Goal: Information Seeking & Learning: Find specific fact

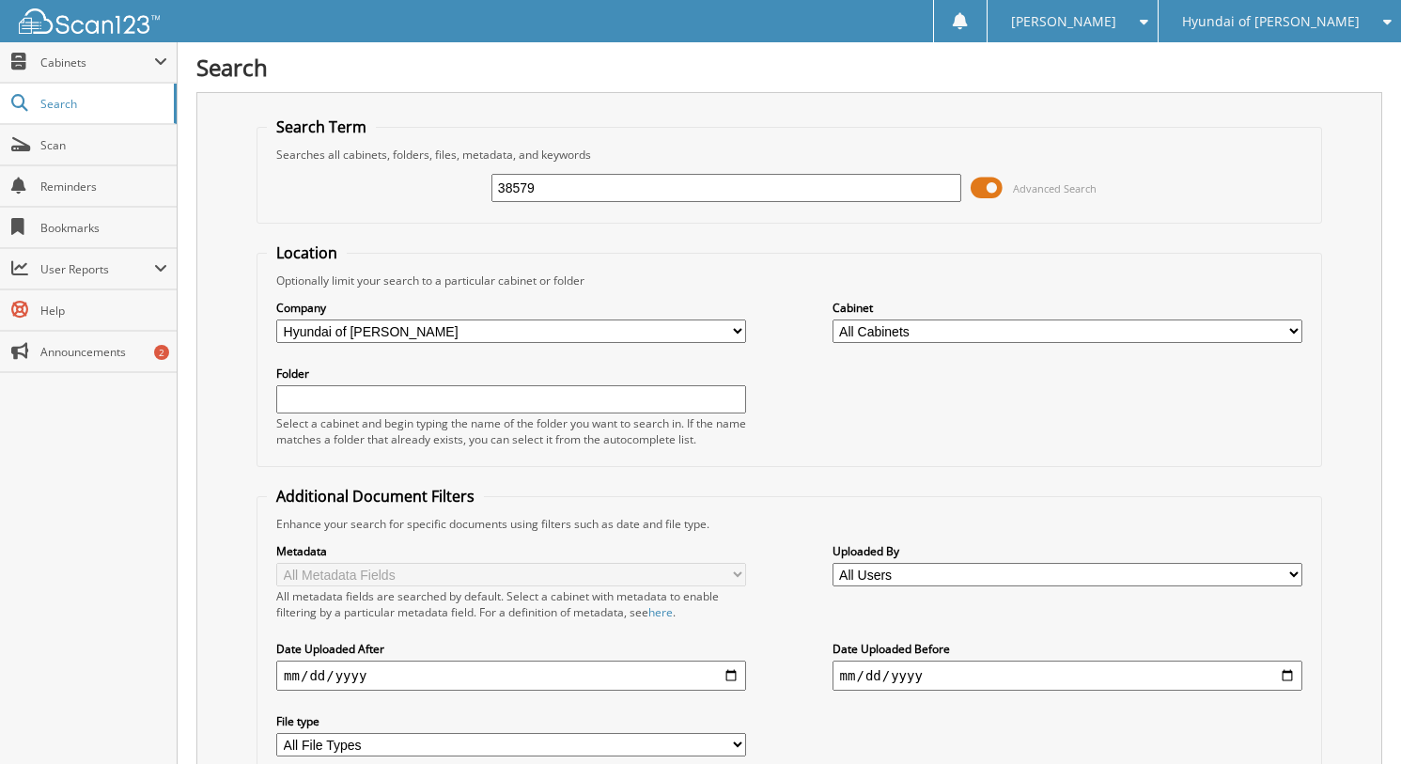
type input "38579"
drag, startPoint x: 0, startPoint y: 0, endPoint x: 1057, endPoint y: 193, distance: 1074.3
click at [1057, 193] on span "Advanced Search" at bounding box center [1055, 188] width 84 height 14
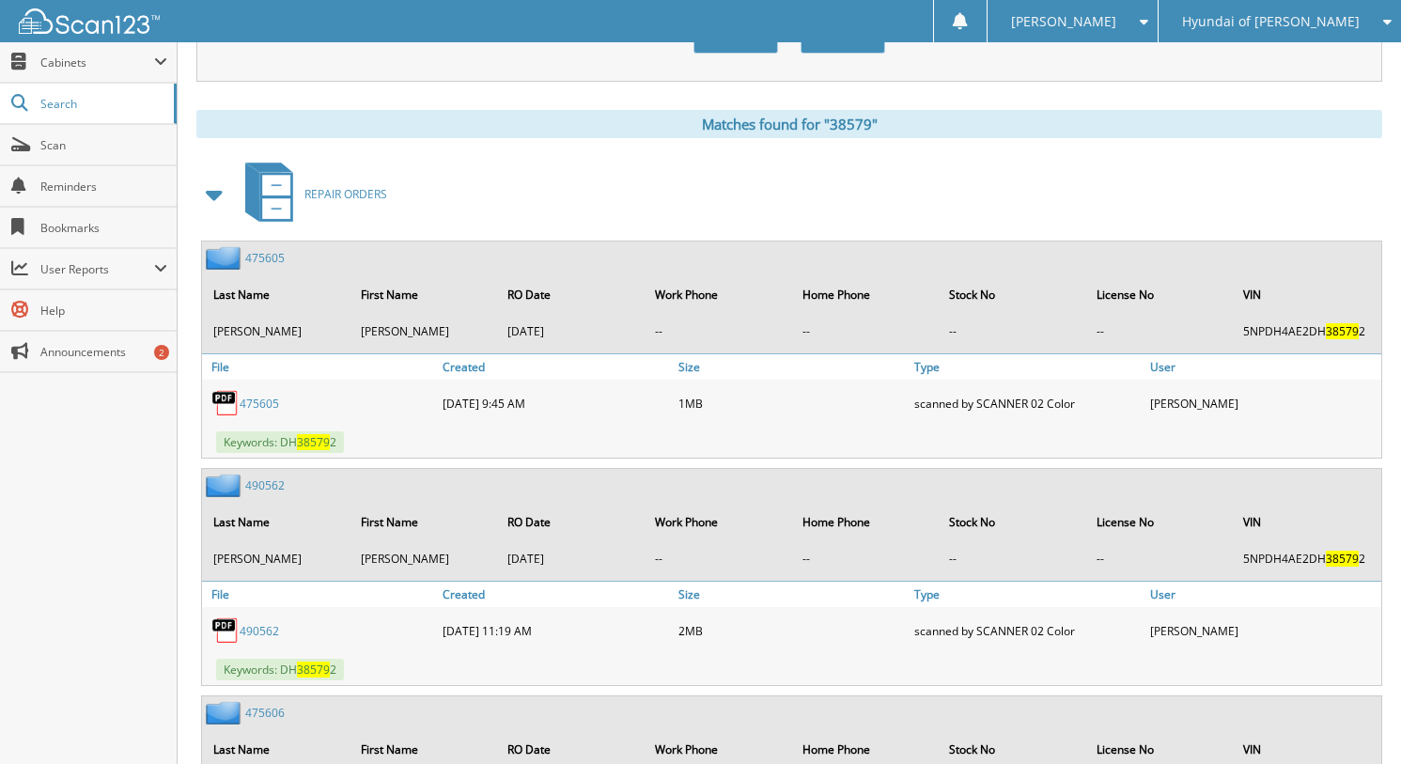
scroll to position [188, 0]
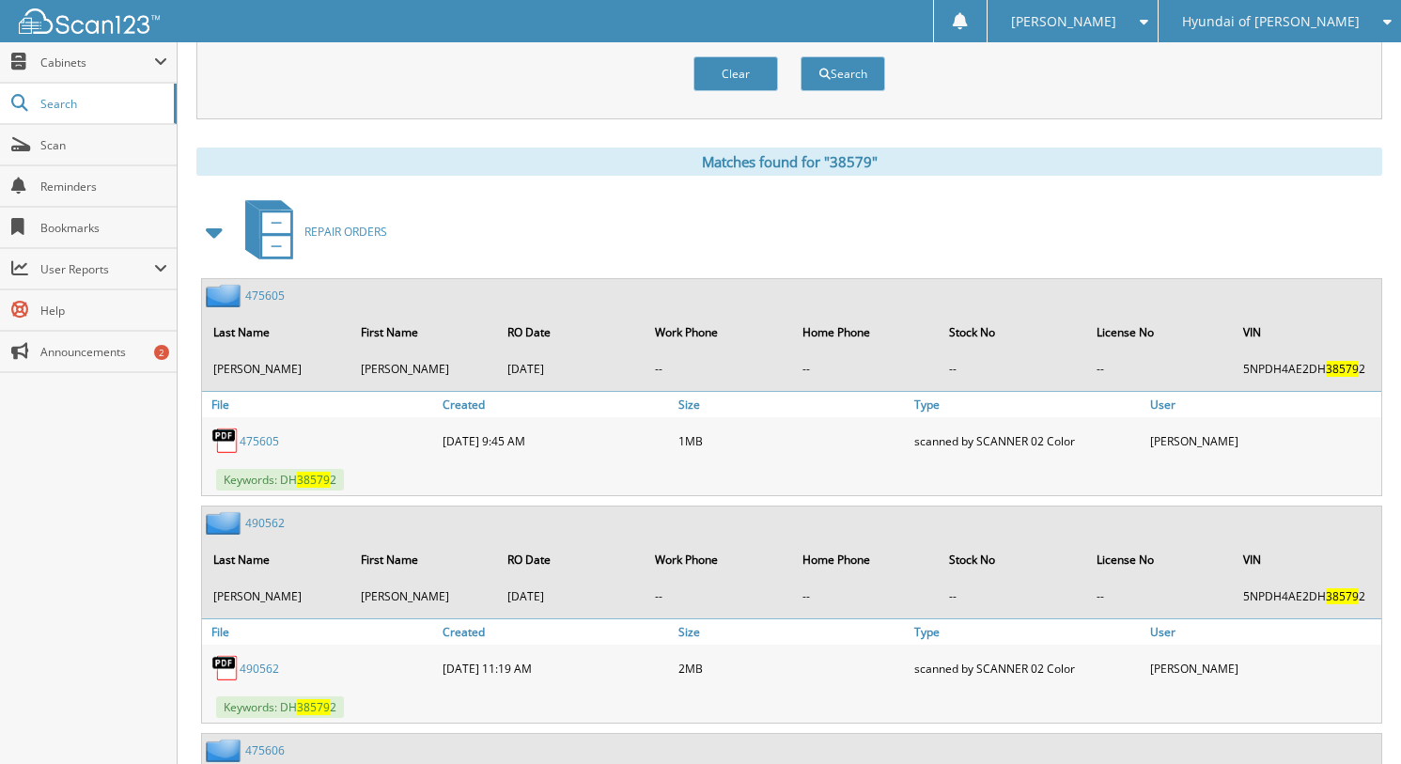
drag, startPoint x: 206, startPoint y: 233, endPoint x: 213, endPoint y: 240, distance: 10.0
click at [213, 240] on span at bounding box center [215, 231] width 38 height 45
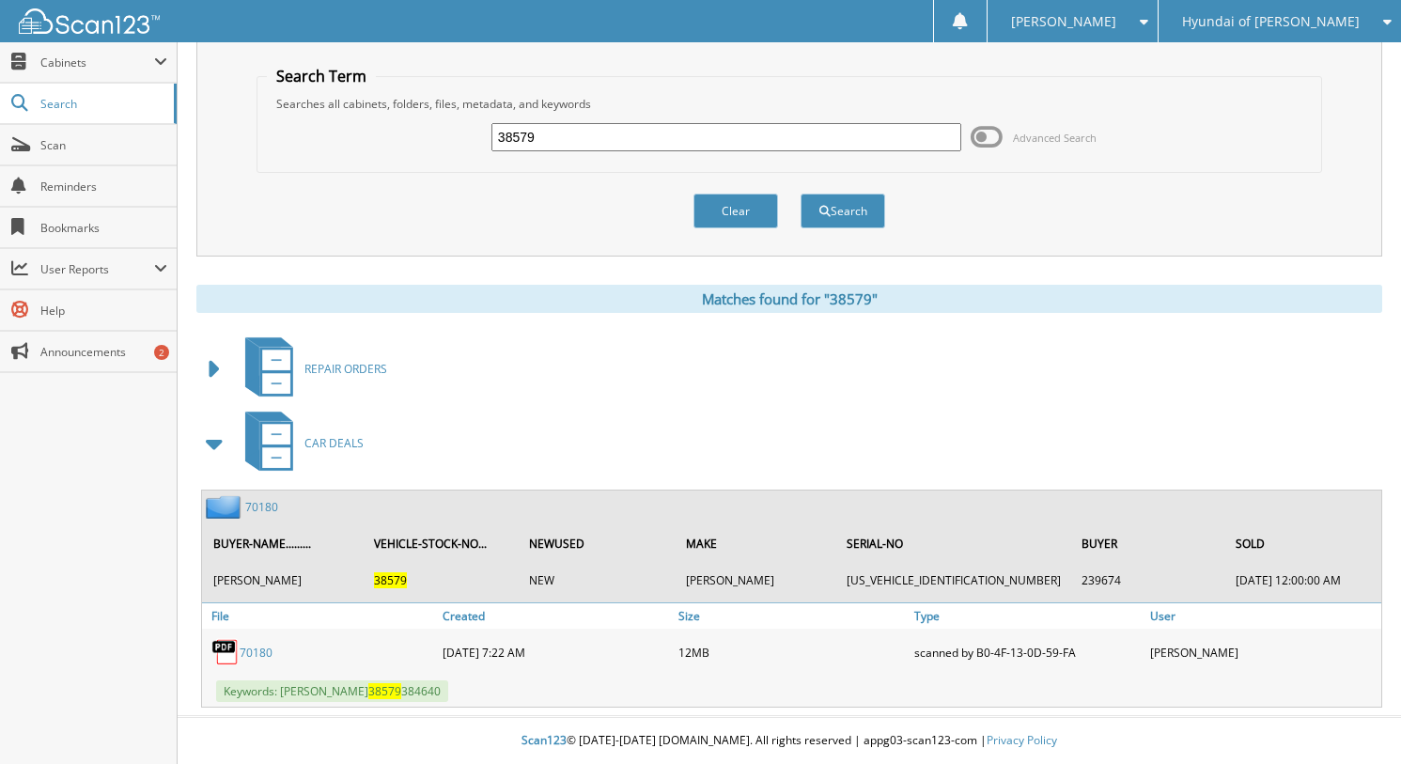
click at [736, 139] on input "38579" at bounding box center [726, 137] width 470 height 28
type input "38212"
click at [800, 194] on button "Search" at bounding box center [842, 211] width 85 height 35
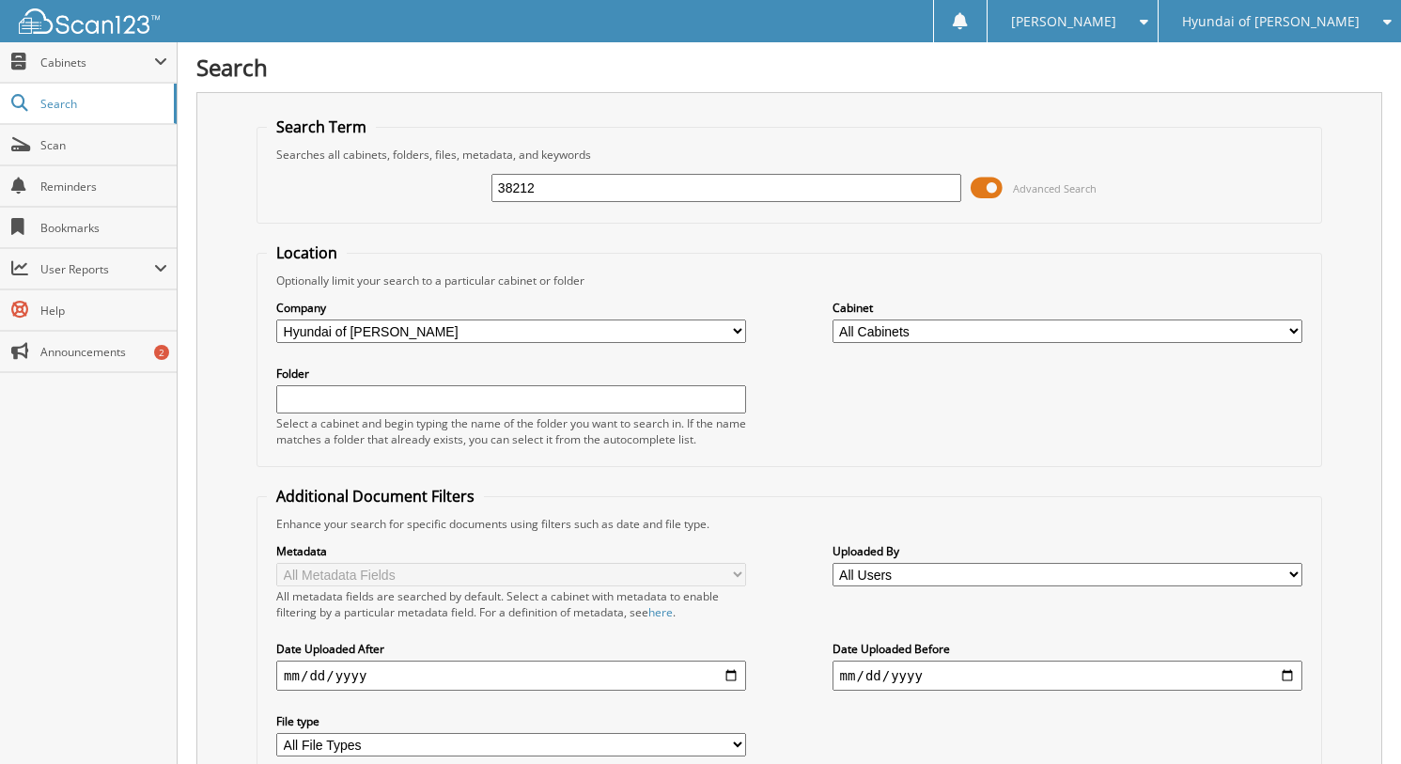
drag, startPoint x: 1007, startPoint y: 210, endPoint x: 1011, endPoint y: 187, distance: 23.8
click at [1007, 209] on div "38212 Advanced Search" at bounding box center [789, 188] width 1045 height 51
click at [1011, 186] on span "Advanced Search" at bounding box center [1033, 188] width 126 height 28
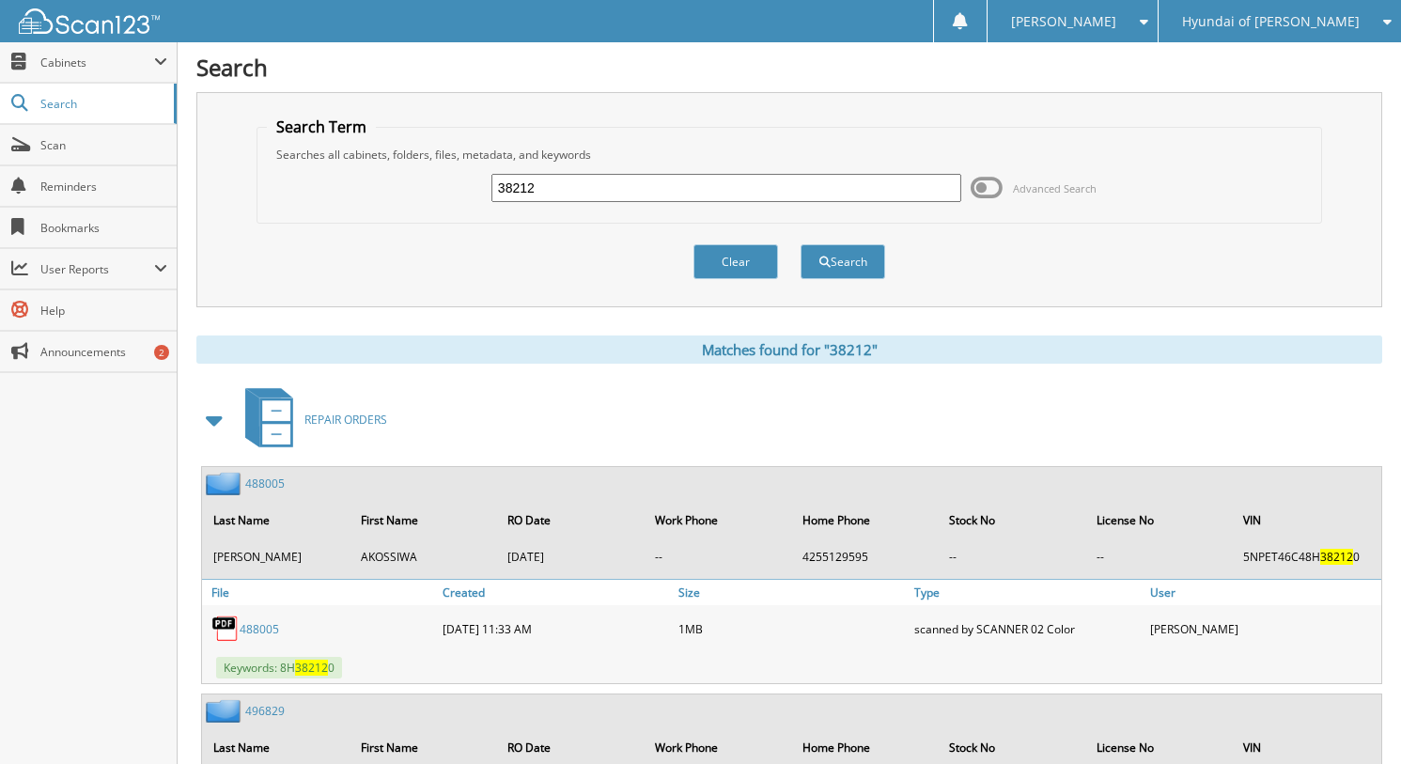
click at [225, 427] on span at bounding box center [215, 420] width 26 height 34
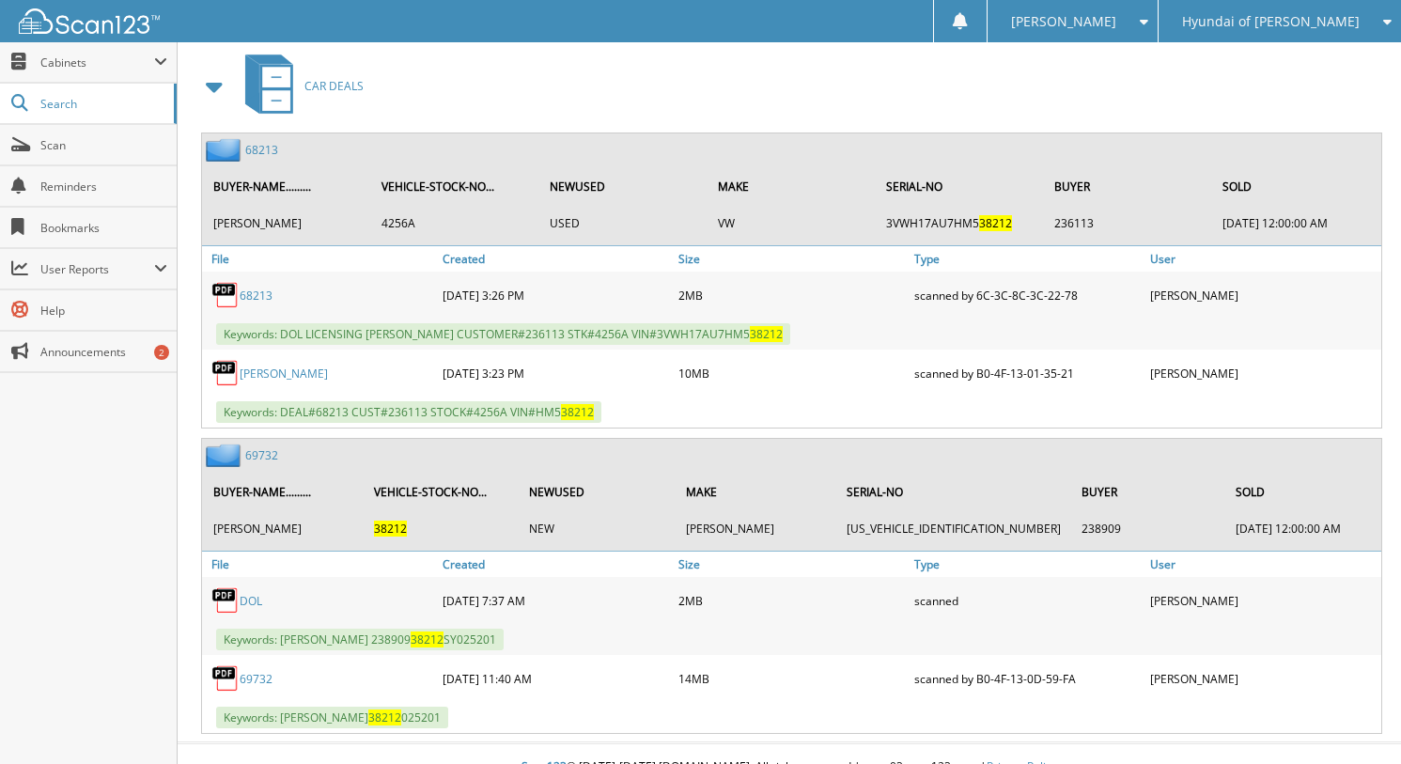
scroll to position [434, 0]
